Goal: Task Accomplishment & Management: Complete application form

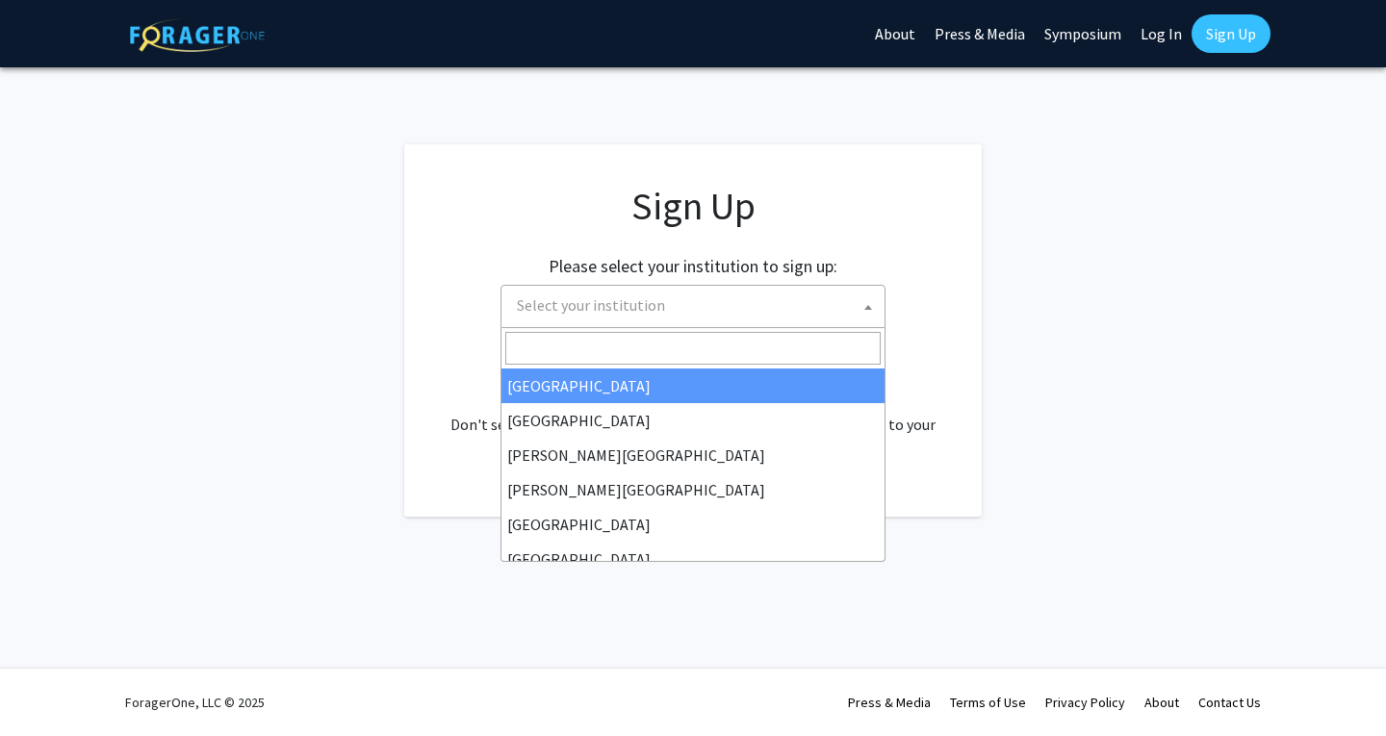
click at [770, 307] on span "Select your institution" at bounding box center [696, 305] width 375 height 39
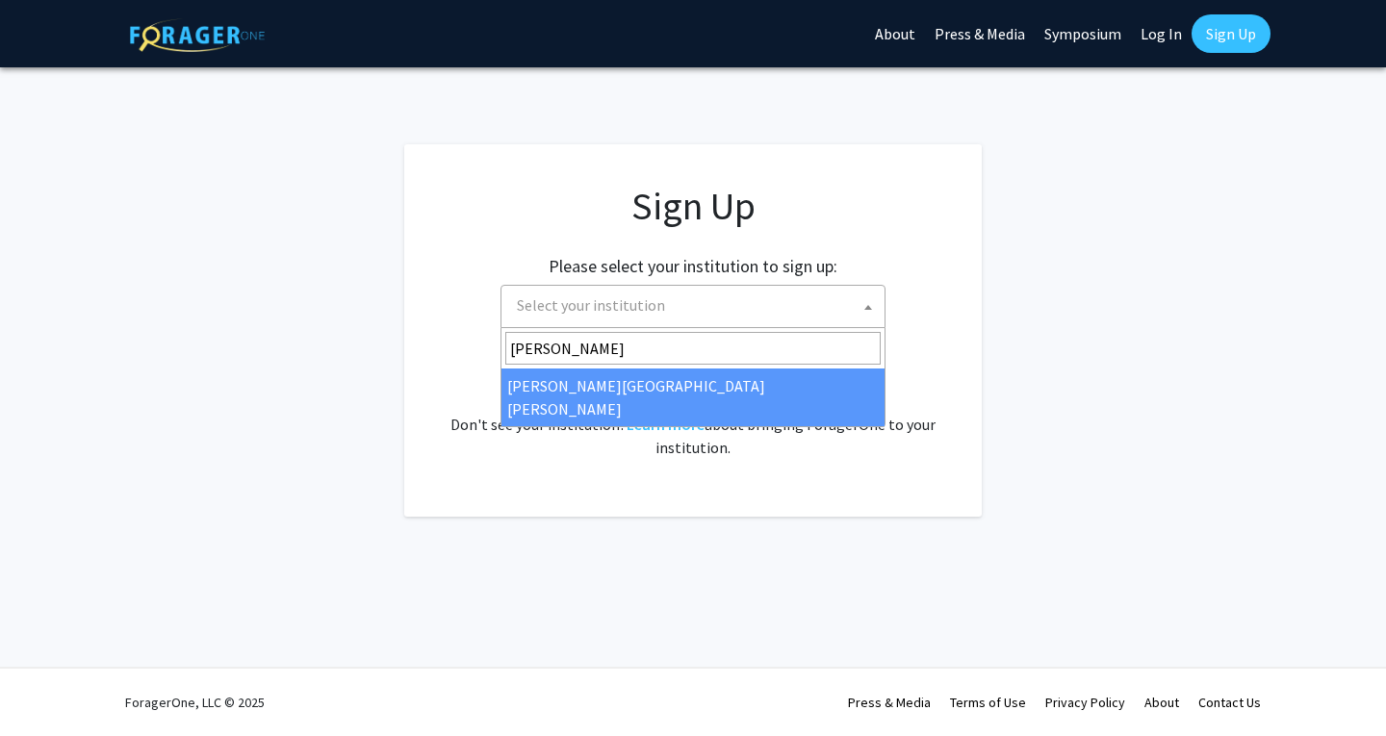
type input "[PERSON_NAME]"
select select "1"
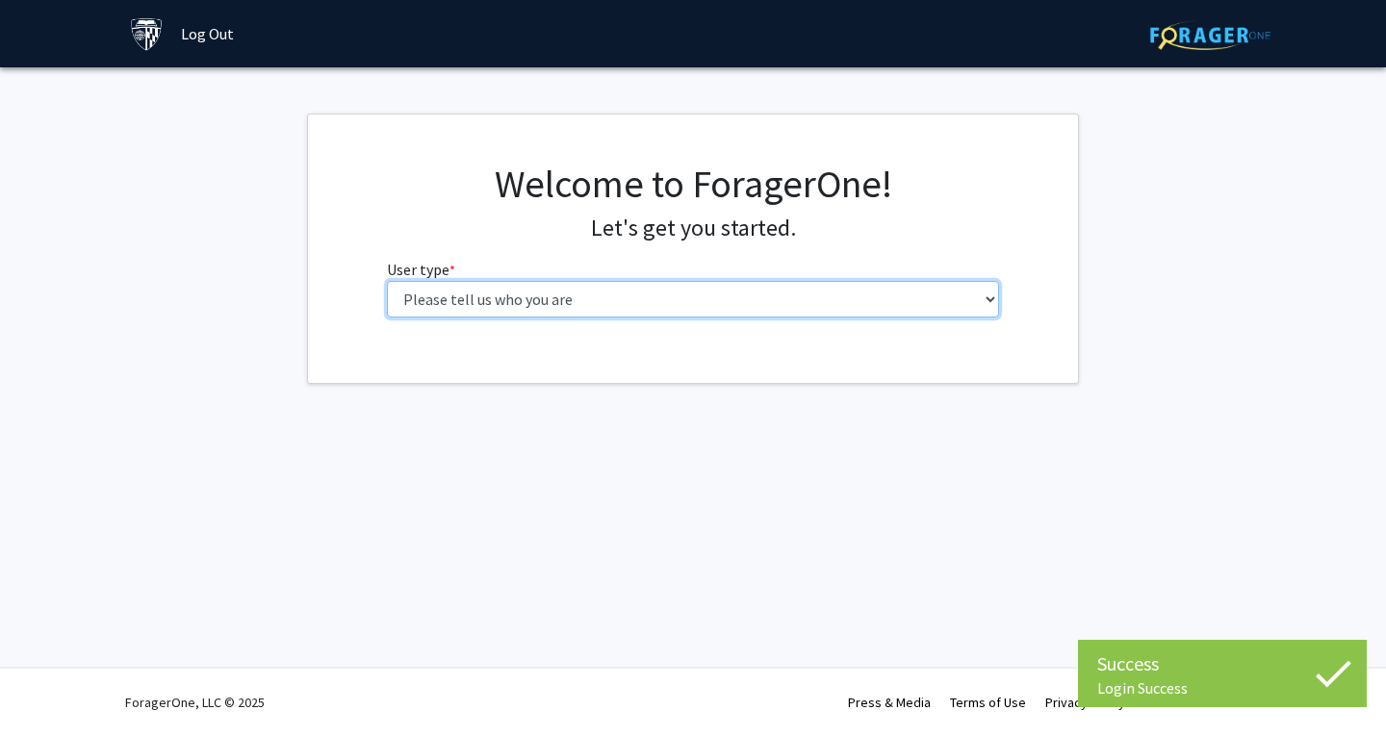
click at [646, 295] on select "Please tell us who you are Undergraduate Student Master's Student Doctoral Cand…" at bounding box center [693, 299] width 613 height 37
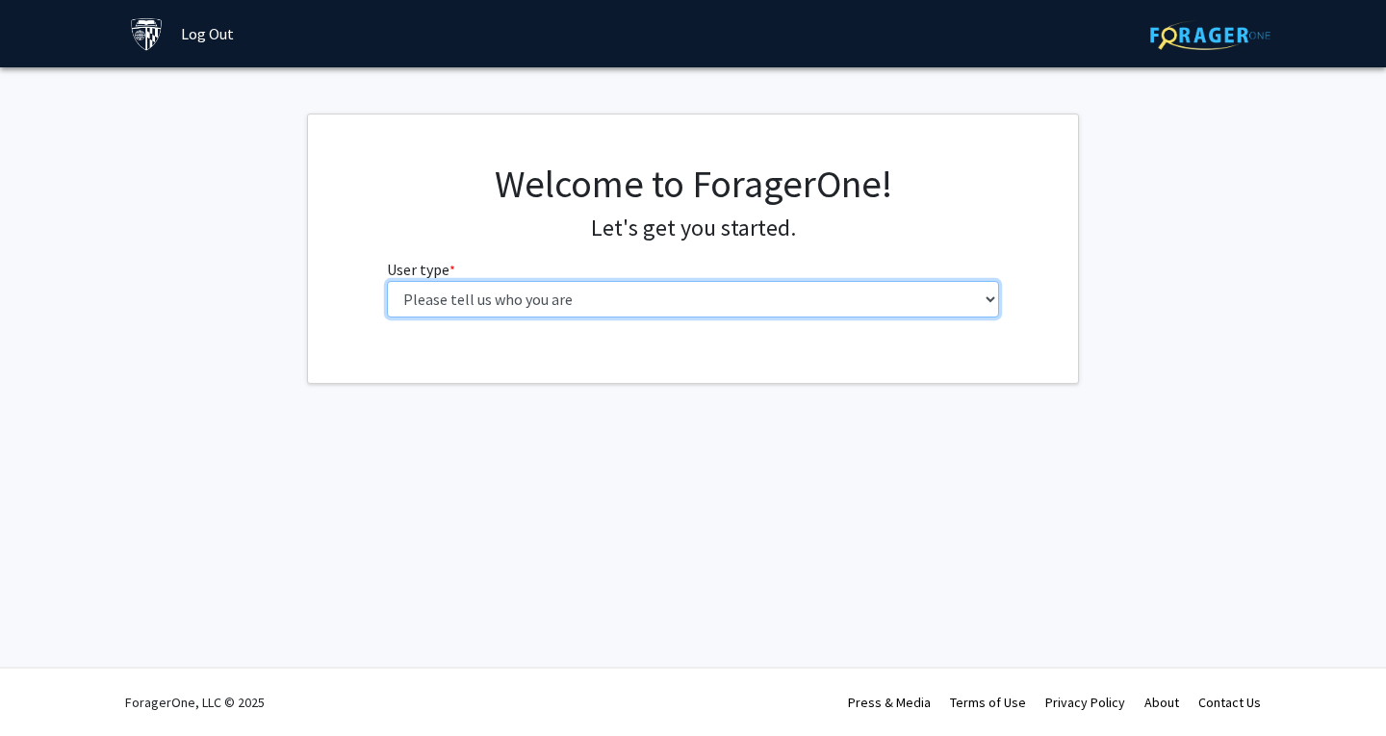
select select "1: undergrad"
click at [387, 281] on select "Please tell us who you are Undergraduate Student Master's Student Doctoral Cand…" at bounding box center [693, 299] width 613 height 37
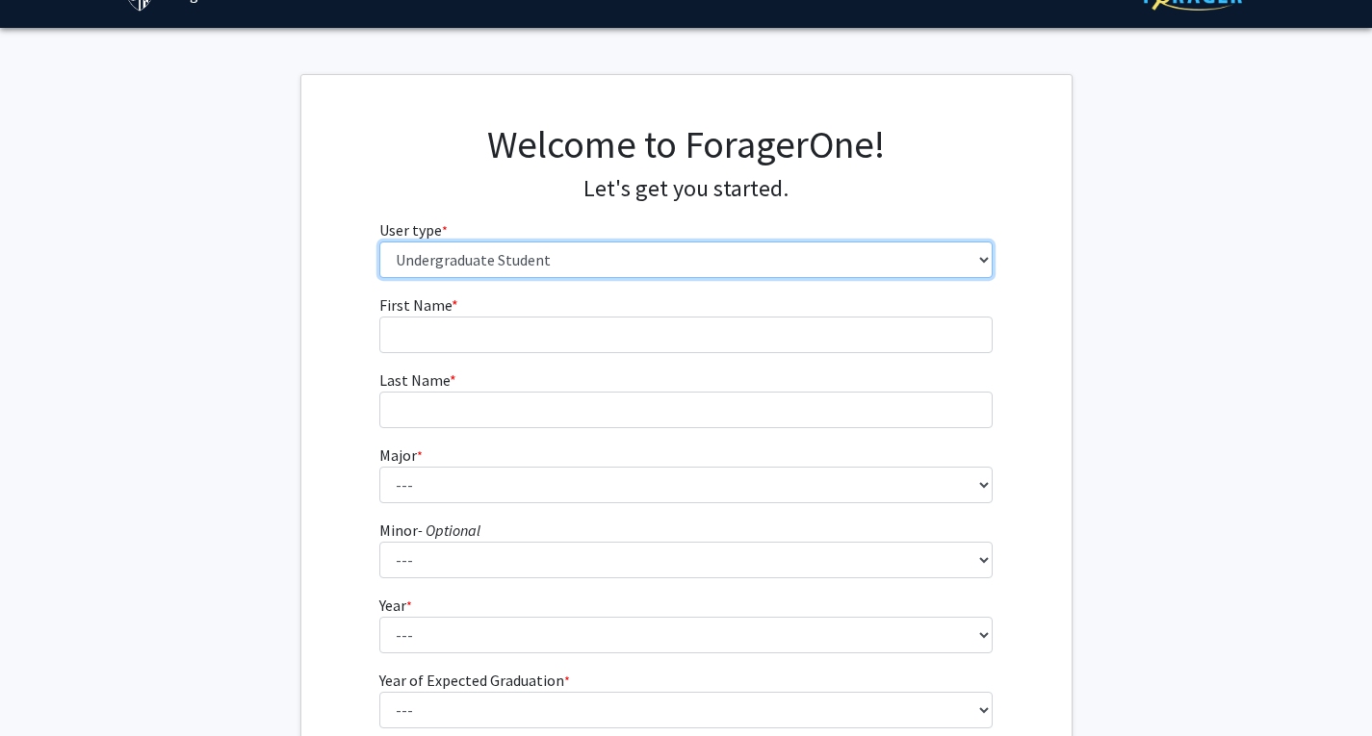
scroll to position [45, 0]
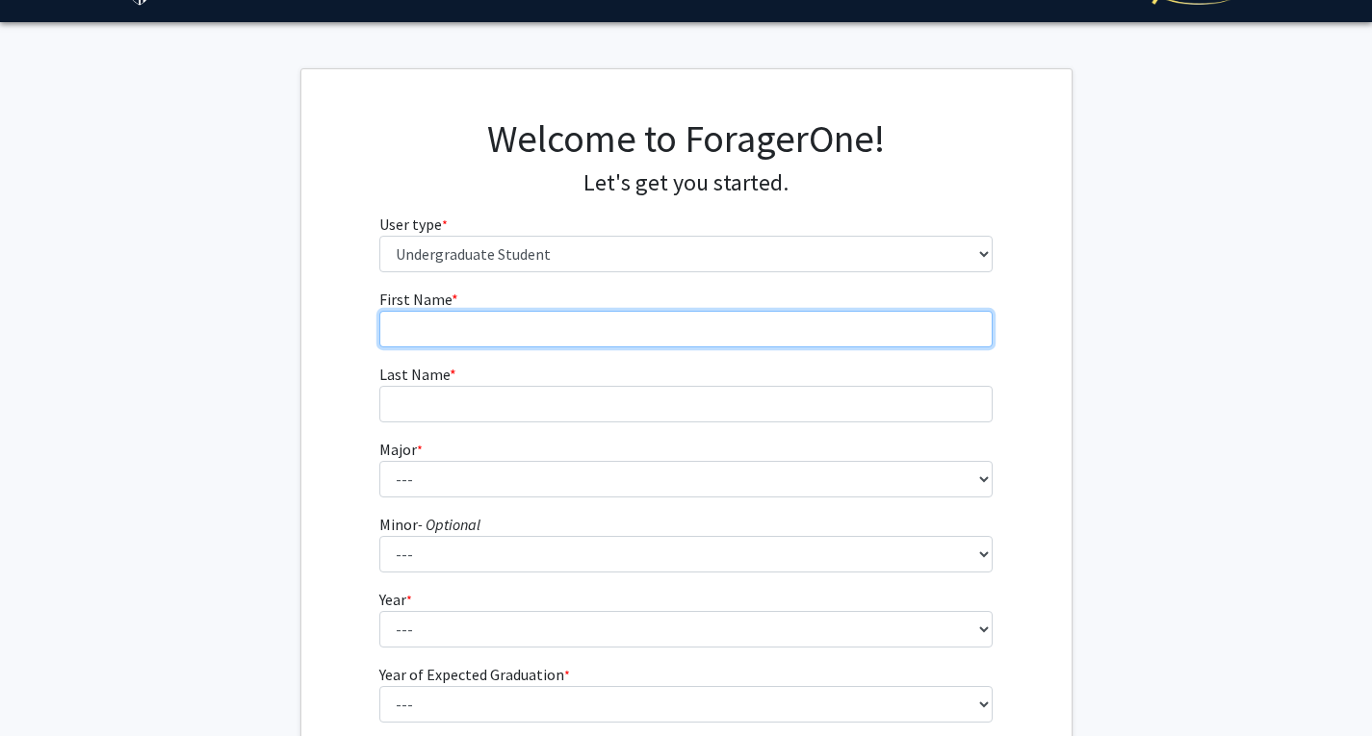
click at [471, 333] on input "First Name * required" at bounding box center [685, 329] width 613 height 37
type input "Veda"
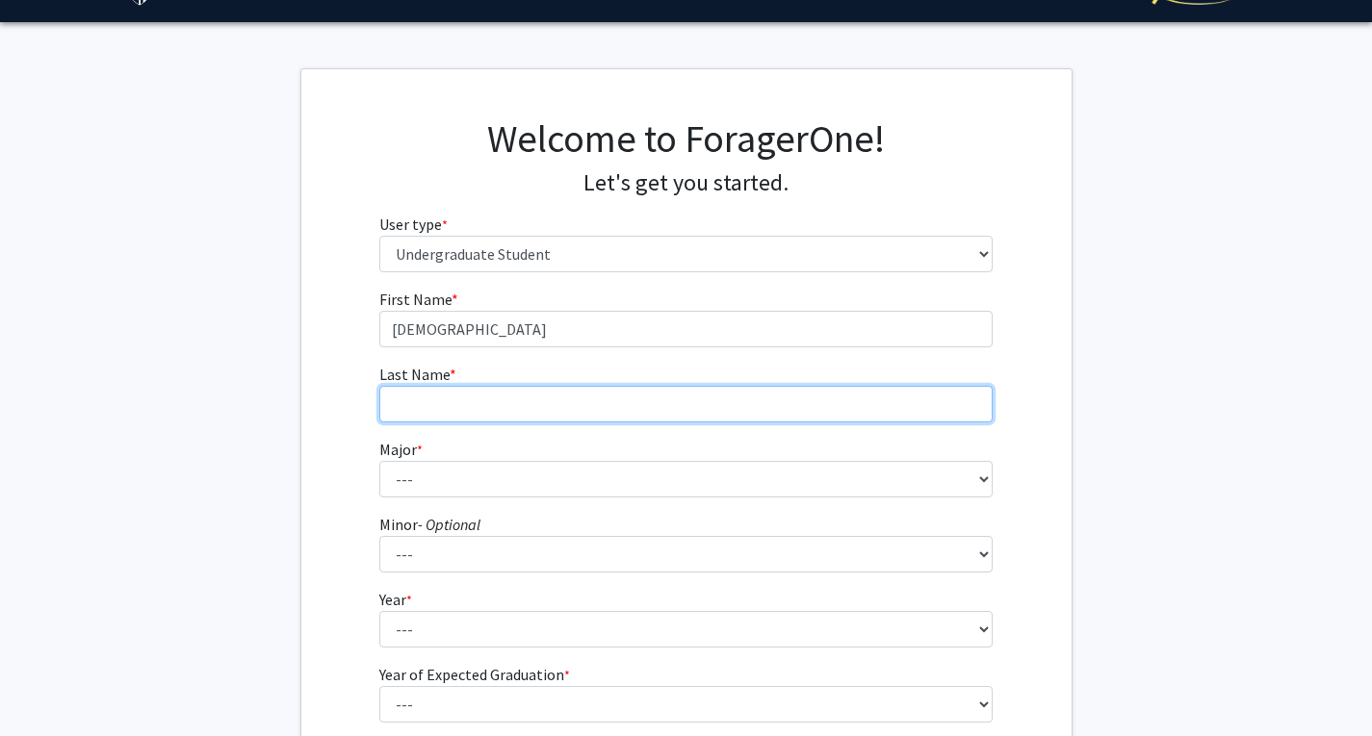
type input "Kommineni"
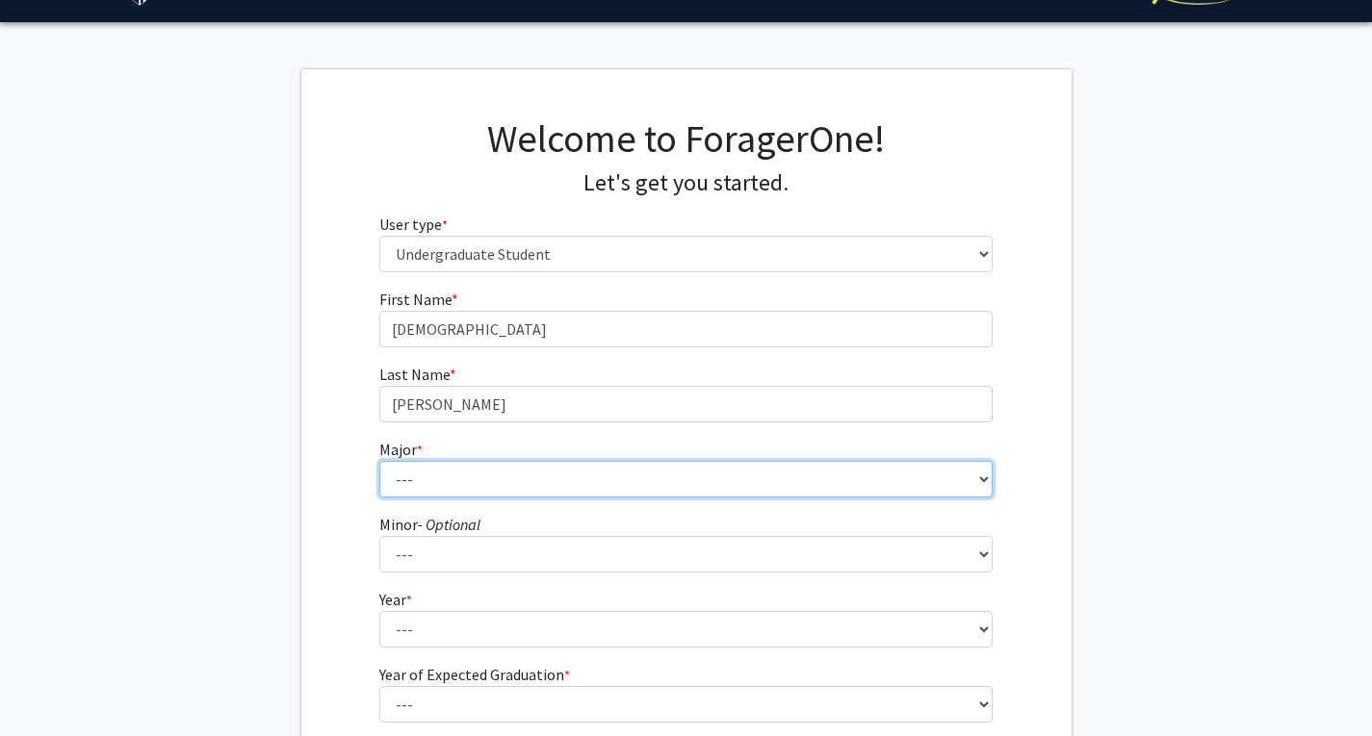
click at [498, 485] on select "--- Africana Studies Anthropology Applied Mathematics & Statistics Archaeology …" at bounding box center [685, 479] width 613 height 37
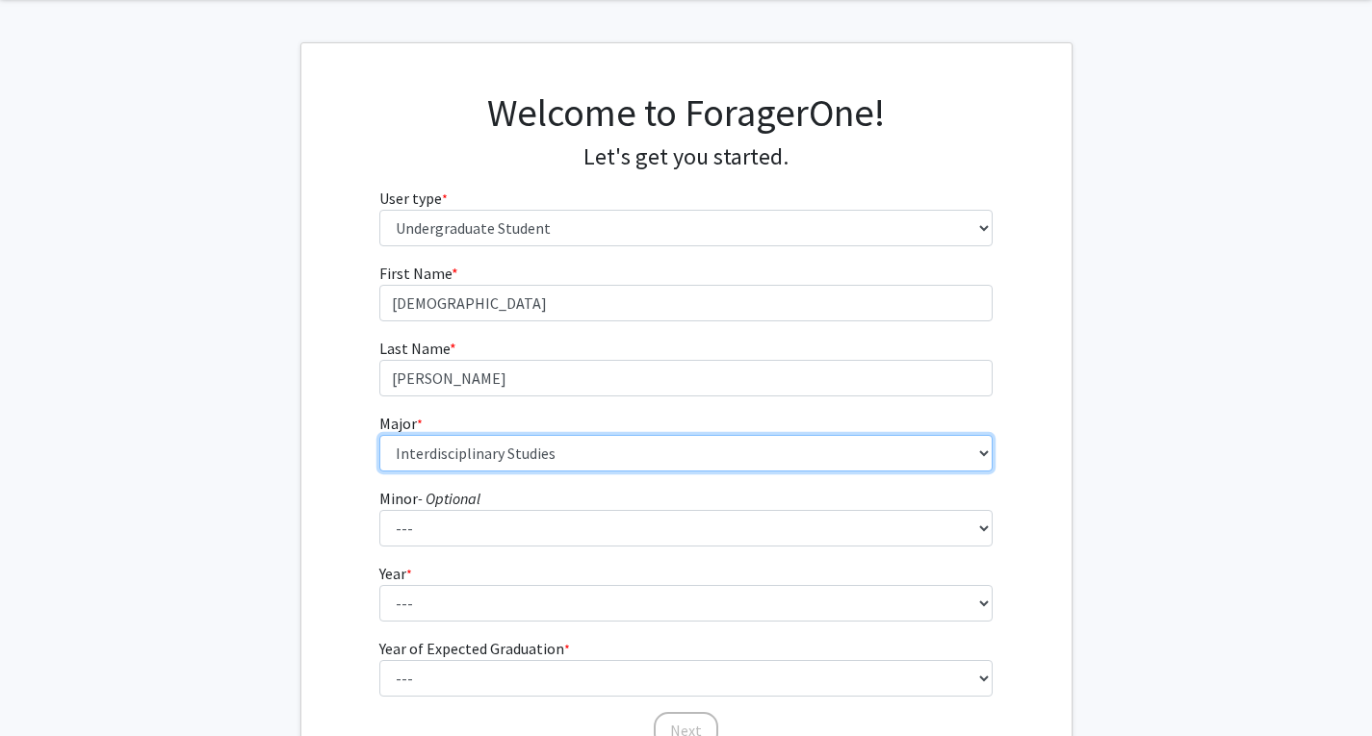
scroll to position [70, 0]
click at [513, 448] on select "--- Africana Studies Anthropology Applied Mathematics & Statistics Archaeology …" at bounding box center [685, 454] width 613 height 37
select select "34: 48"
click at [379, 436] on select "--- Africana Studies Anthropology Applied Mathematics & Statistics Archaeology …" at bounding box center [685, 454] width 613 height 37
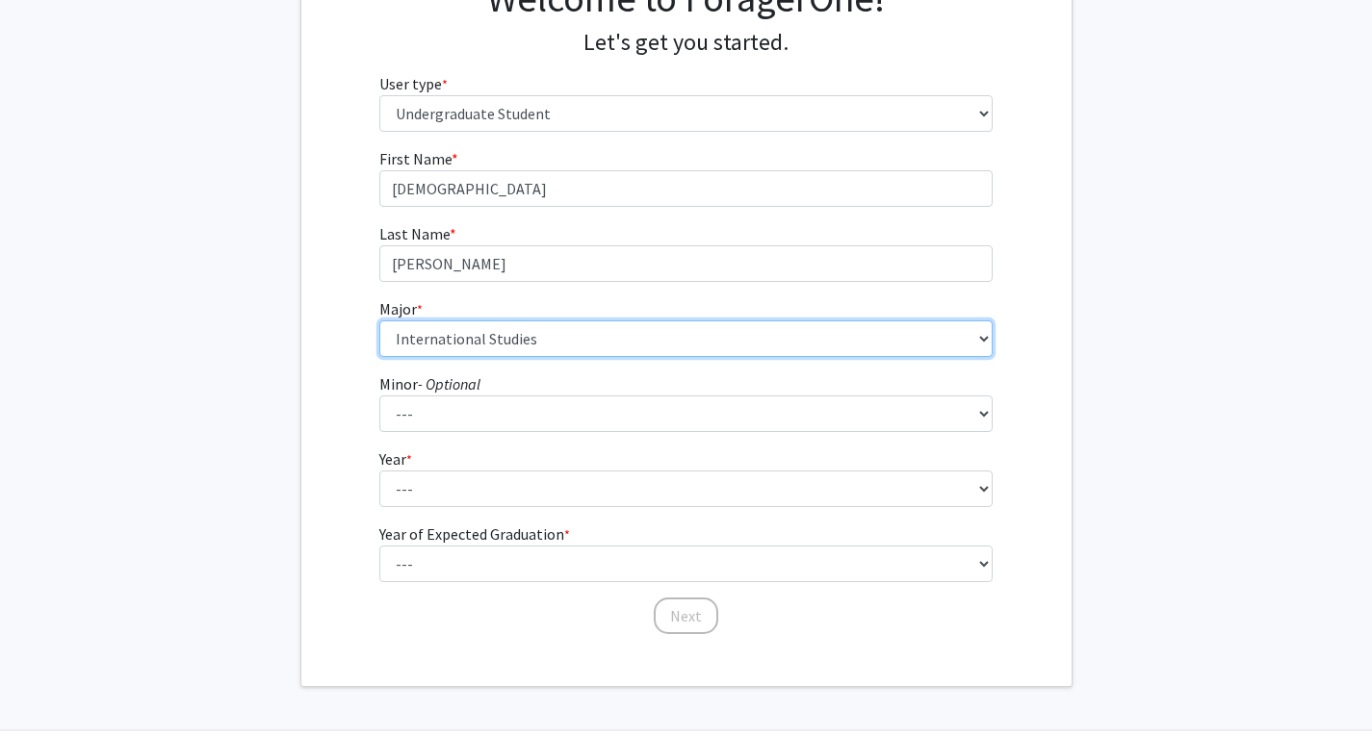
scroll to position [248, 0]
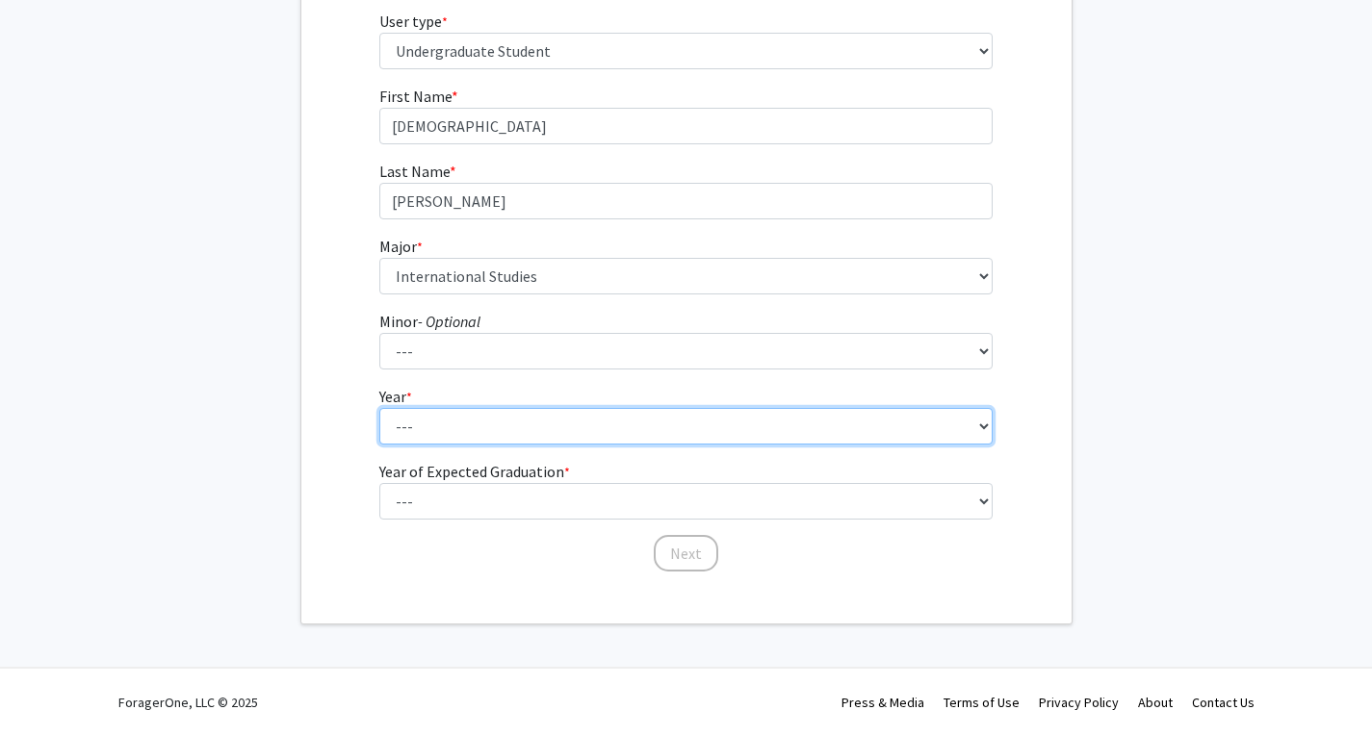
click at [442, 420] on select "--- First-year Sophomore Junior Senior Postbaccalaureate Certificate" at bounding box center [685, 426] width 613 height 37
select select "1: first-year"
click at [379, 408] on select "--- First-year Sophomore Junior Senior Postbaccalaureate Certificate" at bounding box center [685, 426] width 613 height 37
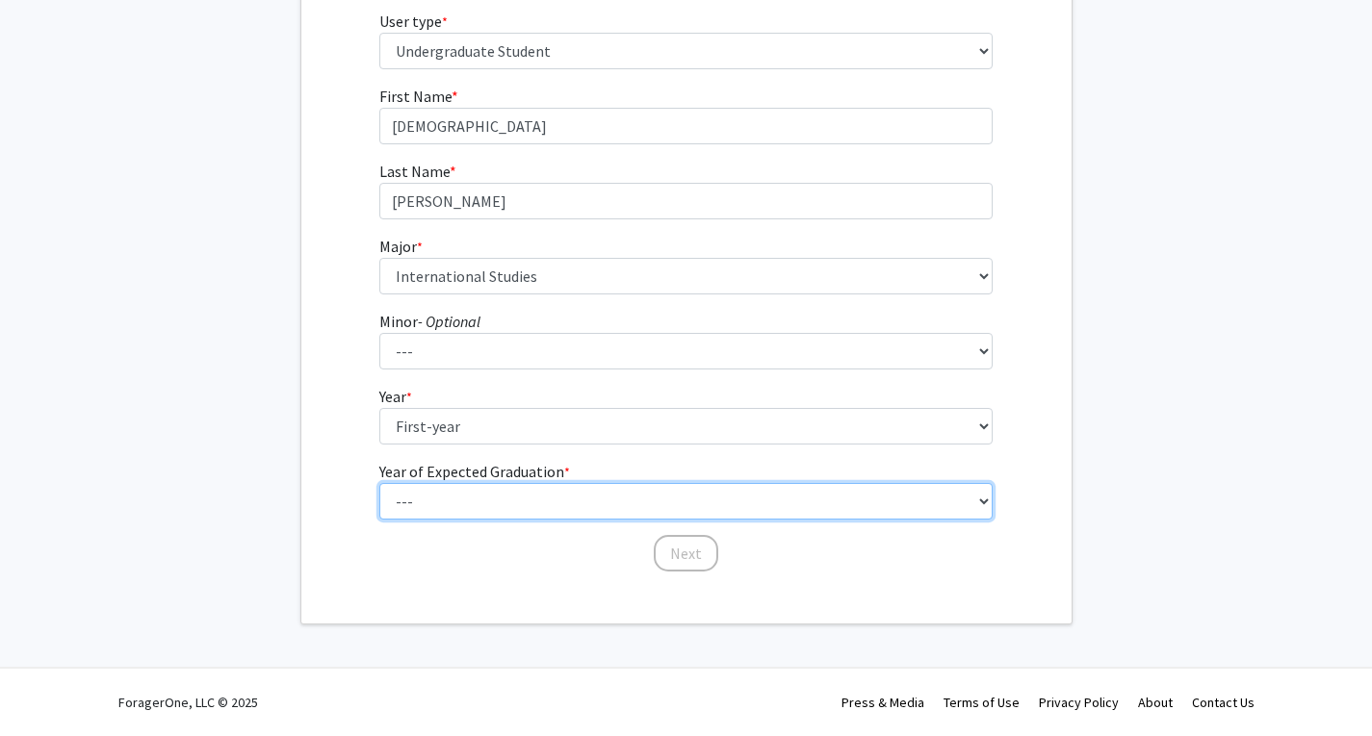
click at [435, 505] on select "--- 2025 2026 2027 2028 2029 2030 2031 2032 2033 2034" at bounding box center [685, 501] width 613 height 37
select select "5: 2029"
click at [379, 483] on select "--- 2025 2026 2027 2028 2029 2030 2031 2032 2033 2034" at bounding box center [685, 501] width 613 height 37
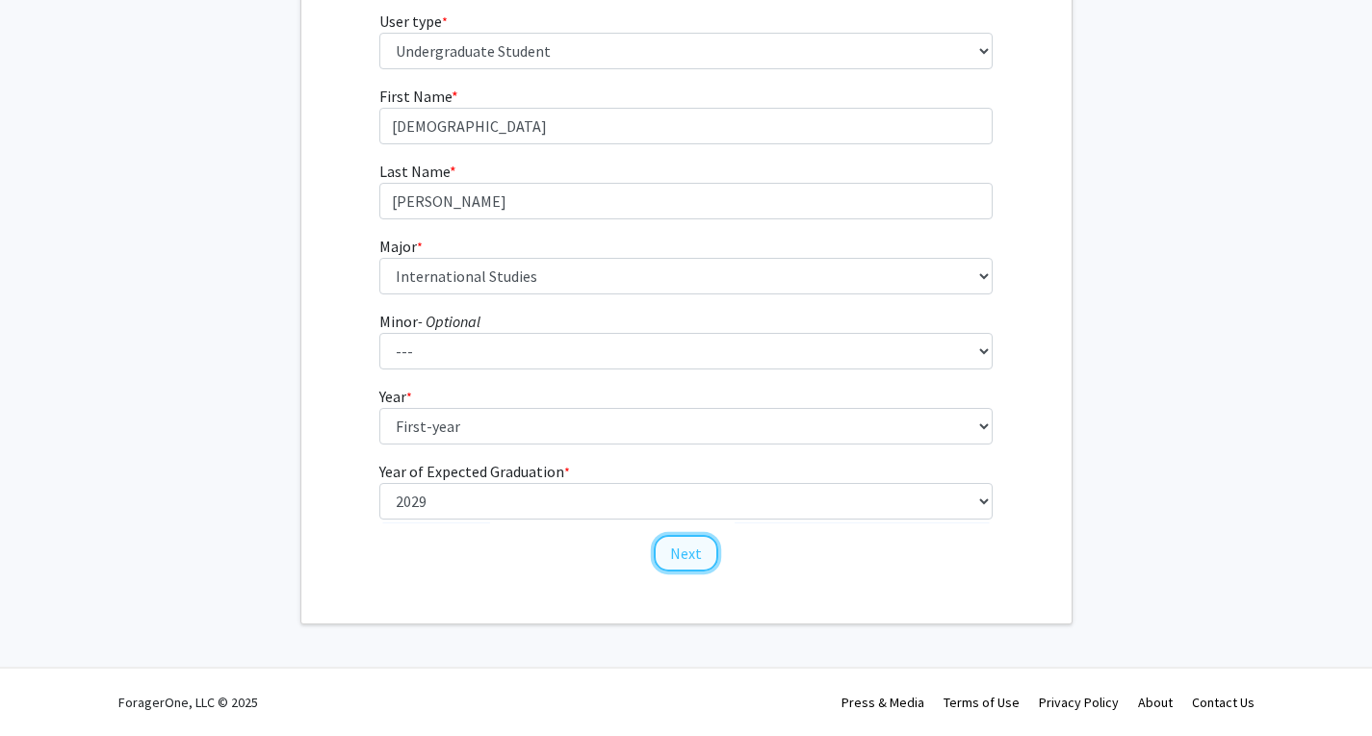
click at [694, 560] on button "Next" at bounding box center [686, 553] width 65 height 37
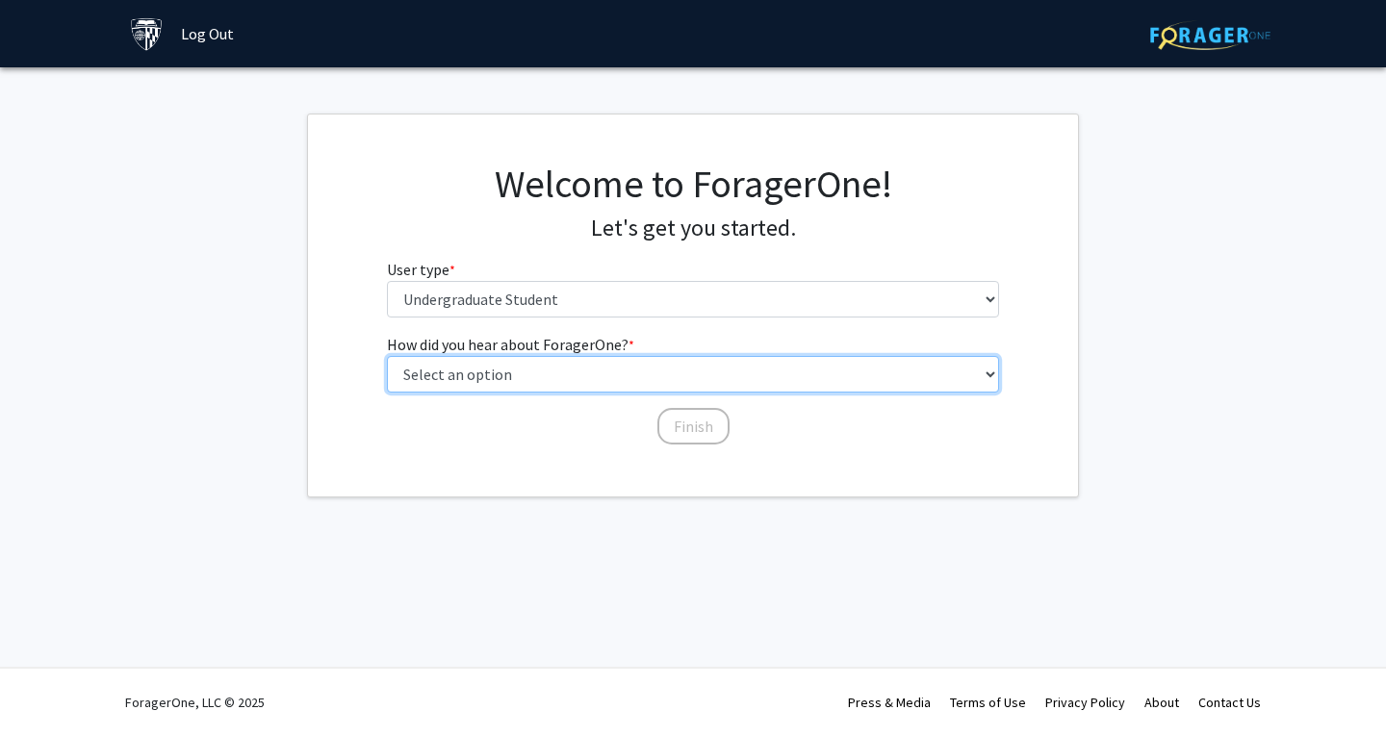
click at [541, 378] on select "Select an option Peer/student recommendation Faculty/staff recommendation Unive…" at bounding box center [693, 374] width 613 height 37
select select "3: university_website"
click at [387, 356] on select "Select an option Peer/student recommendation Faculty/staff recommendation Unive…" at bounding box center [693, 374] width 613 height 37
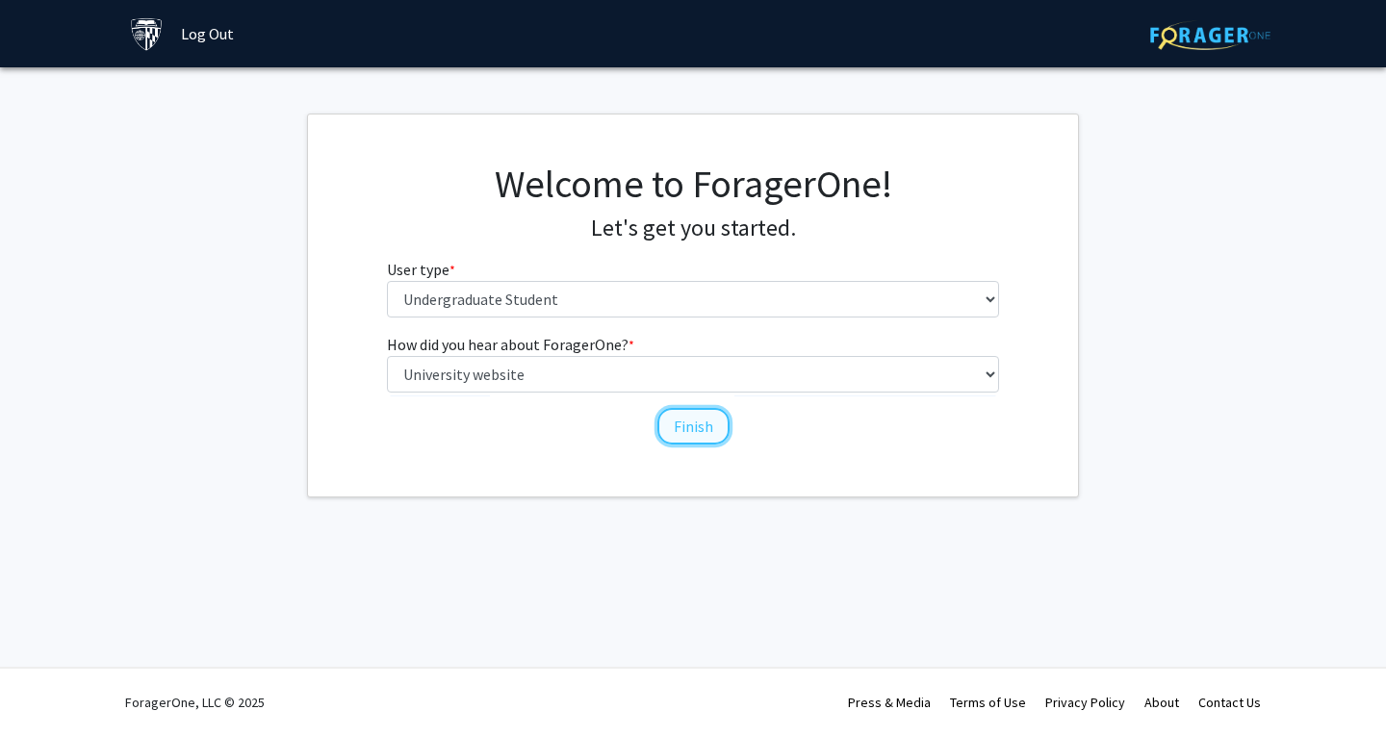
click at [694, 435] on button "Finish" at bounding box center [694, 426] width 72 height 37
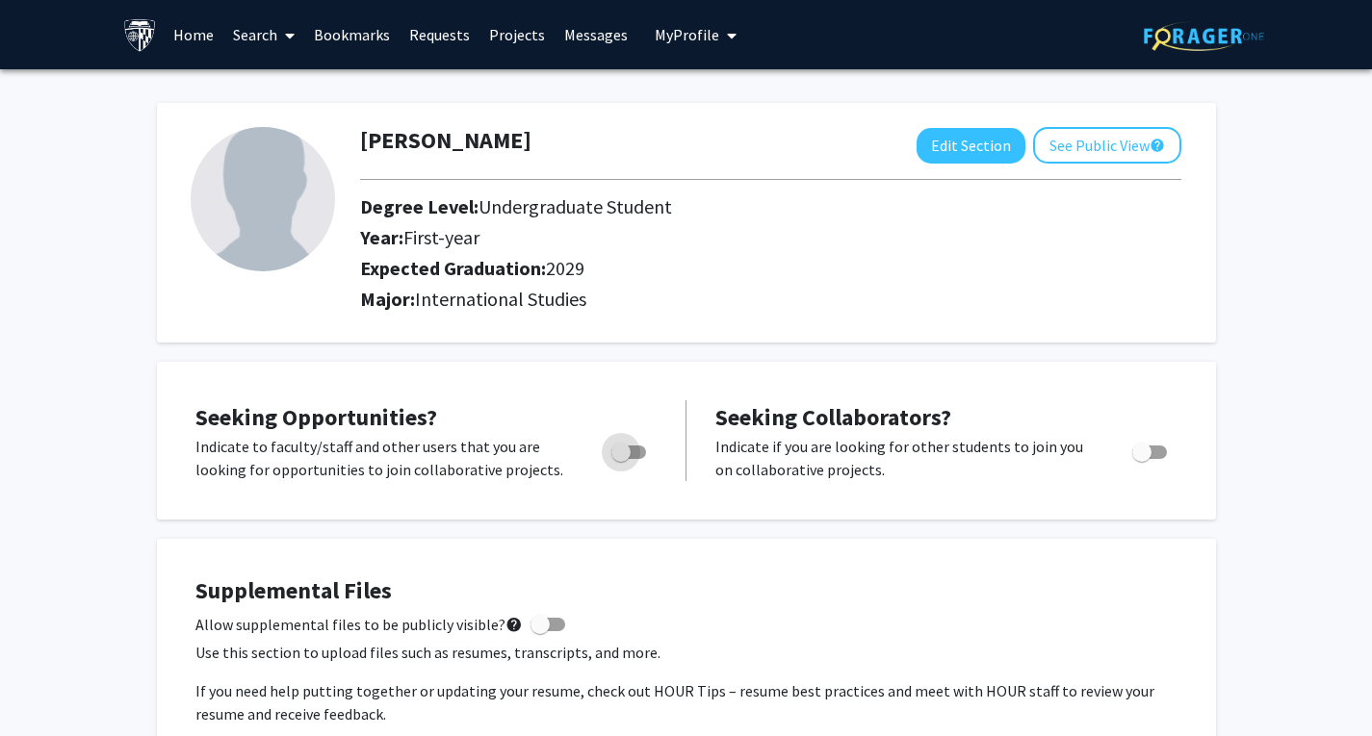
click at [641, 445] on label "Toggle" at bounding box center [625, 452] width 42 height 23
click at [621, 459] on input "Are you actively seeking opportunities?" at bounding box center [620, 459] width 1 height 1
checkbox input "true"
